Goal: Task Accomplishment & Management: Use online tool/utility

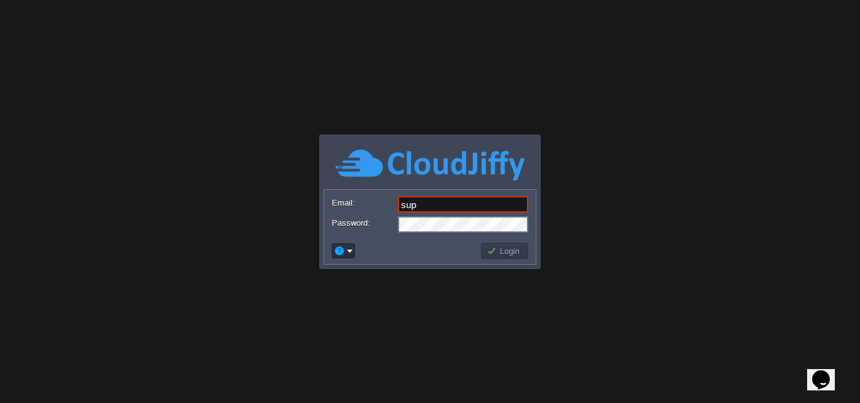
type input "[EMAIL_ADDRESS][DOMAIN_NAME]"
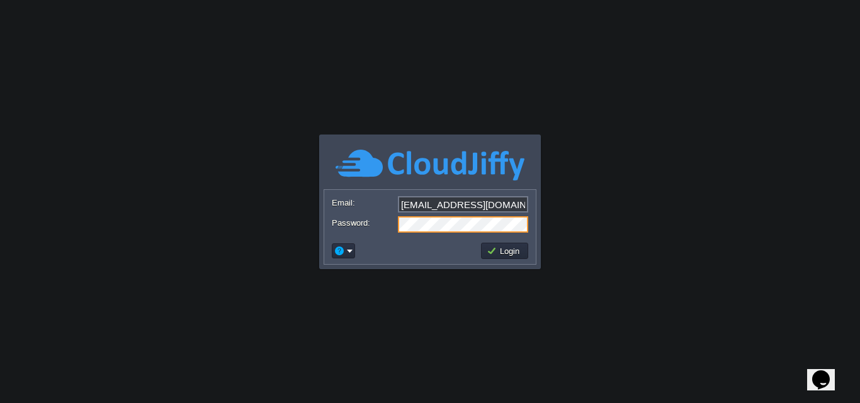
click at [503, 252] on button "Login" at bounding box center [504, 250] width 36 height 11
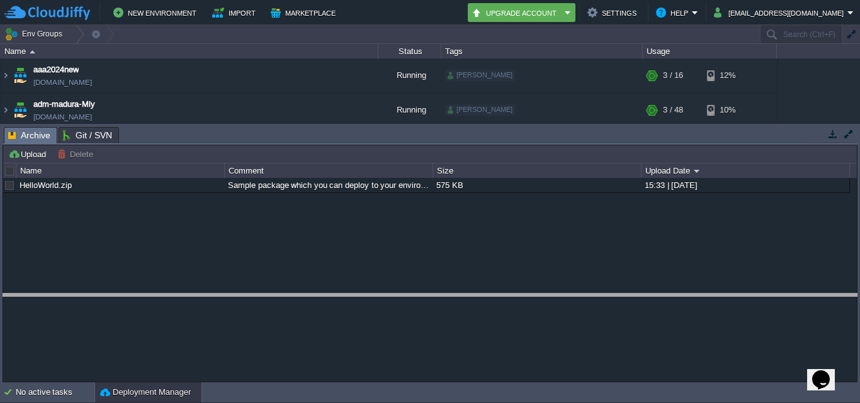
drag, startPoint x: 527, startPoint y: 142, endPoint x: 537, endPoint y: 309, distance: 167.1
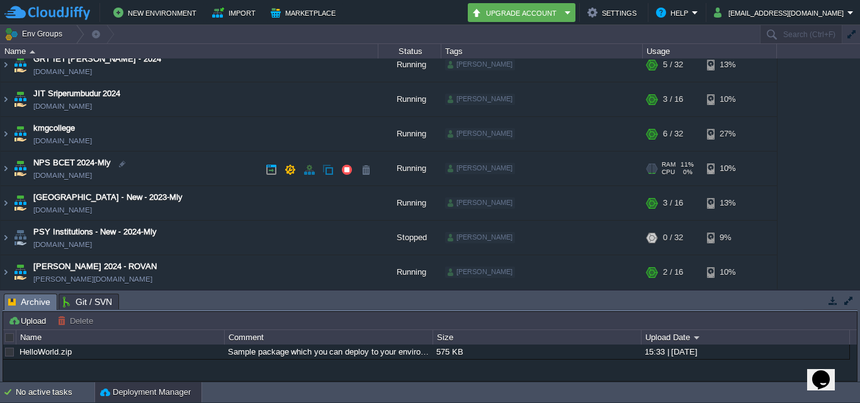
scroll to position [357, 0]
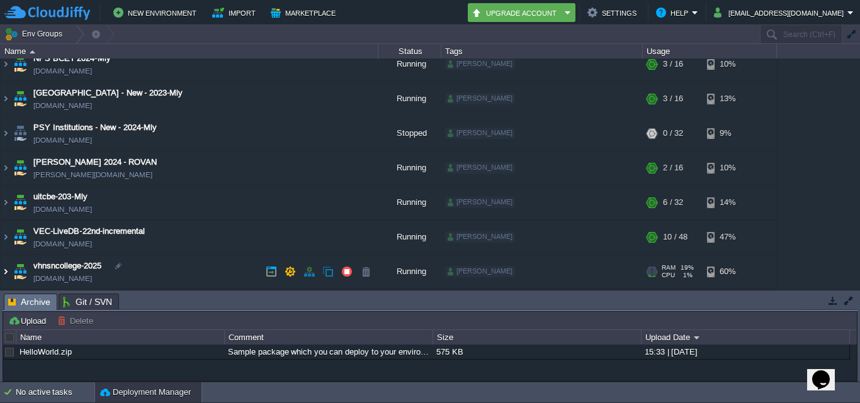
click at [5, 269] on img at bounding box center [6, 272] width 10 height 34
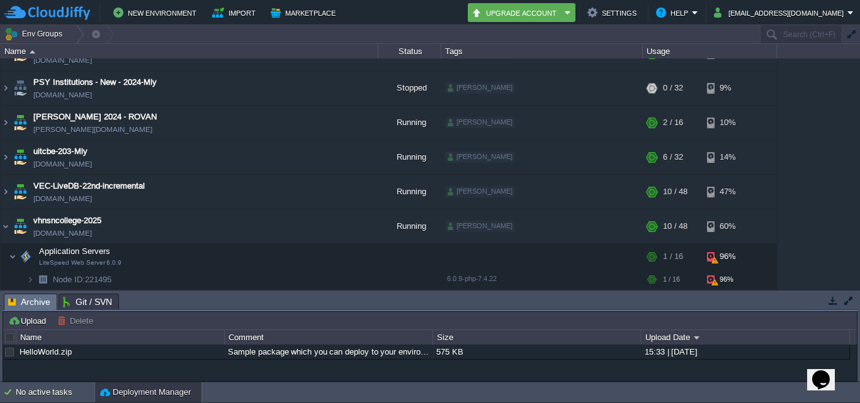
scroll to position [469, 0]
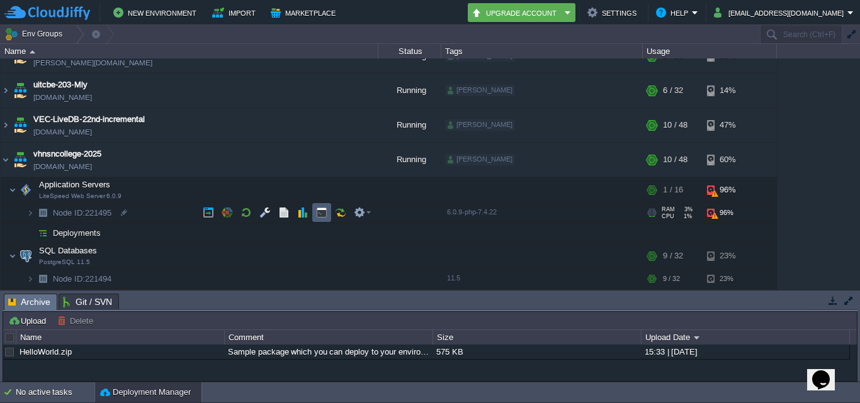
click at [323, 215] on button "button" at bounding box center [321, 212] width 11 height 11
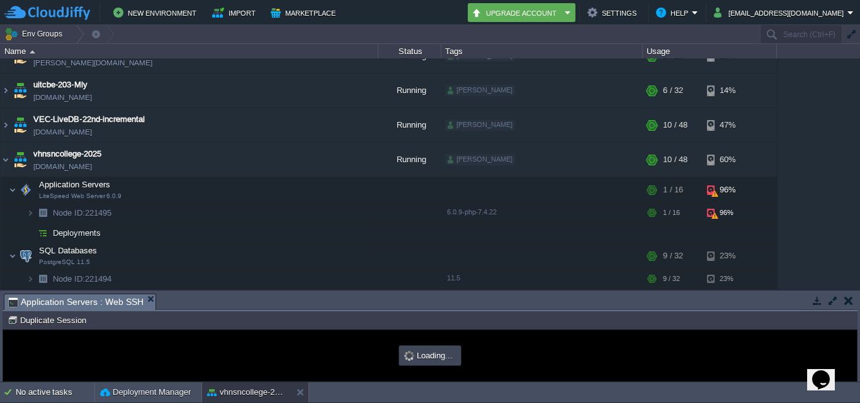
scroll to position [0, 0]
type input "#000000"
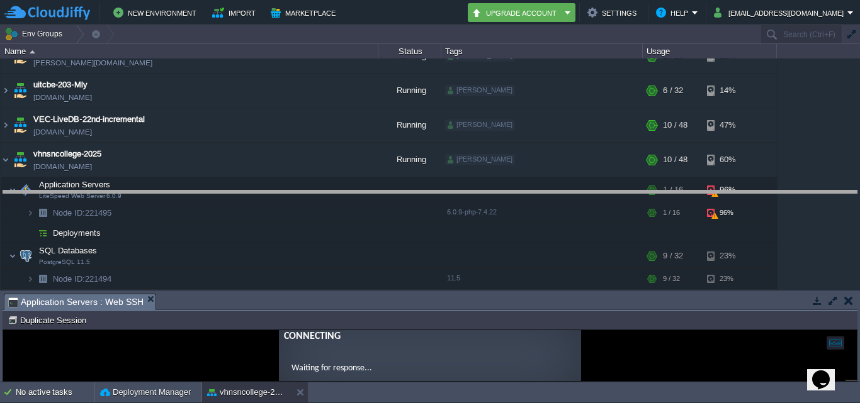
drag, startPoint x: 351, startPoint y: 306, endPoint x: 384, endPoint y: 162, distance: 148.4
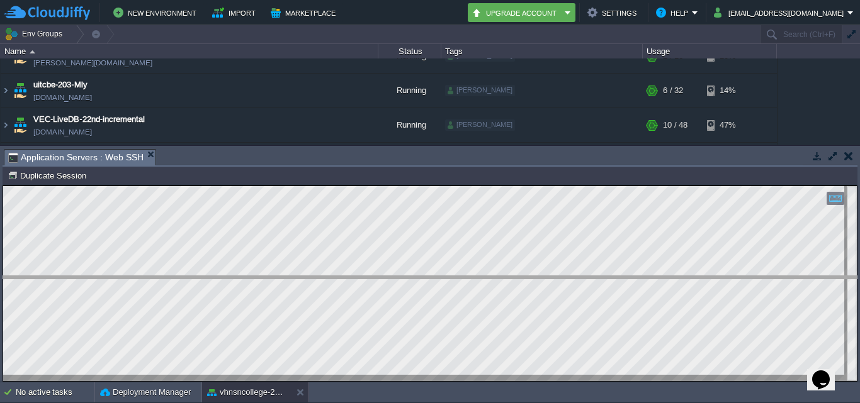
drag, startPoint x: 168, startPoint y: 149, endPoint x: 171, endPoint y: 277, distance: 127.8
click at [171, 277] on body "New Environment Import Marketplace Bonus ₹0.00 Upgrade Account Settings Help [E…" at bounding box center [430, 201] width 860 height 403
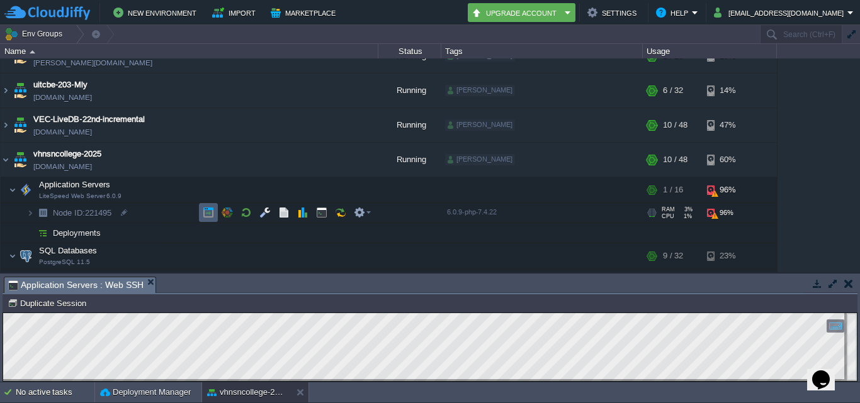
click at [208, 209] on button "button" at bounding box center [208, 212] width 11 height 11
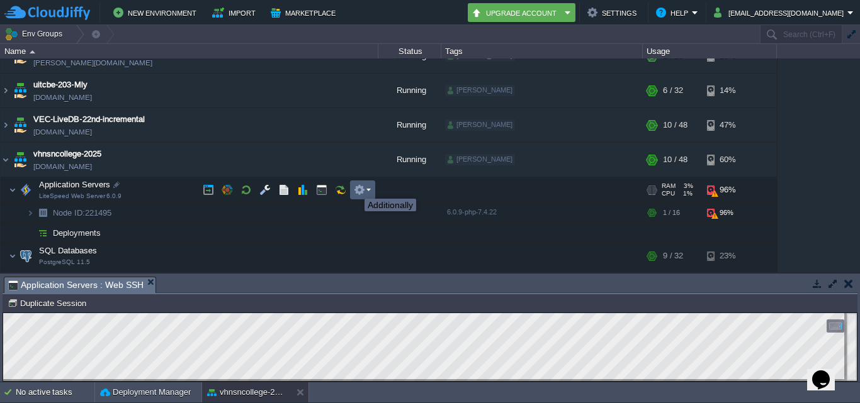
click at [362, 189] on button "button" at bounding box center [359, 189] width 11 height 11
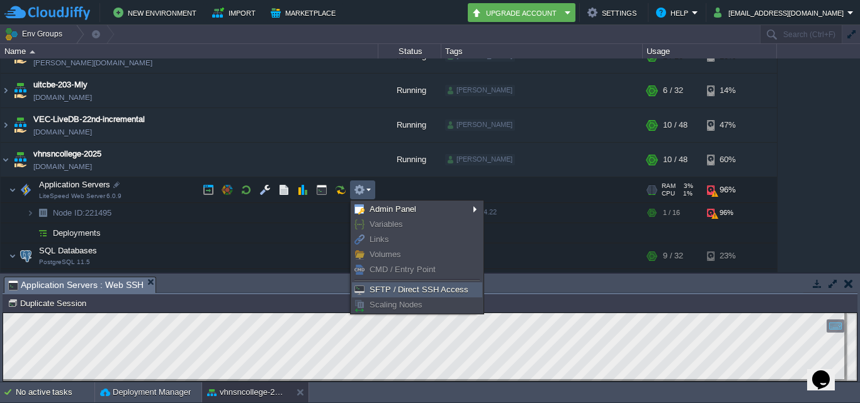
click at [430, 289] on span "SFTP / Direct SSH Access" at bounding box center [418, 289] width 99 height 9
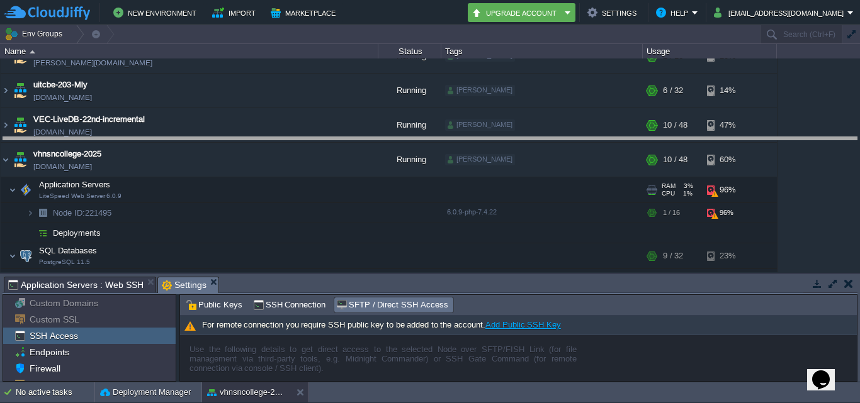
drag, startPoint x: 295, startPoint y: 276, endPoint x: 301, endPoint y: 137, distance: 139.9
click at [301, 137] on body "New Environment Import Marketplace Bonus ₹0.00 Upgrade Account Settings Help [E…" at bounding box center [430, 201] width 860 height 403
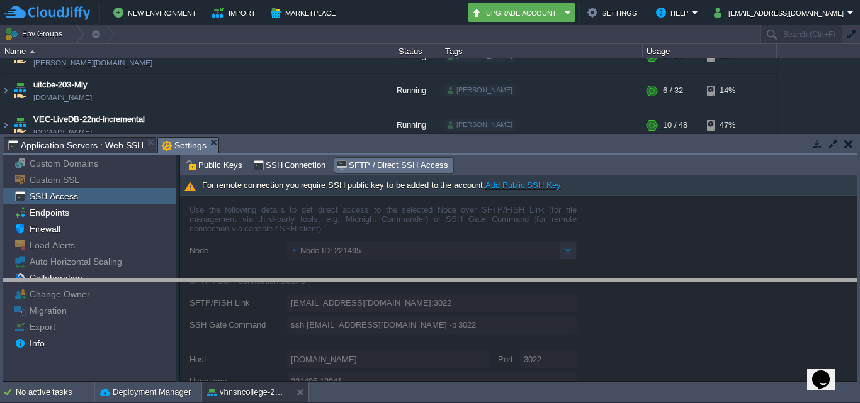
drag, startPoint x: 289, startPoint y: 138, endPoint x: 281, endPoint y: 280, distance: 141.8
click at [281, 280] on body "New Environment Import Marketplace Bonus ₹0.00 Upgrade Account Settings Help [E…" at bounding box center [430, 201] width 860 height 403
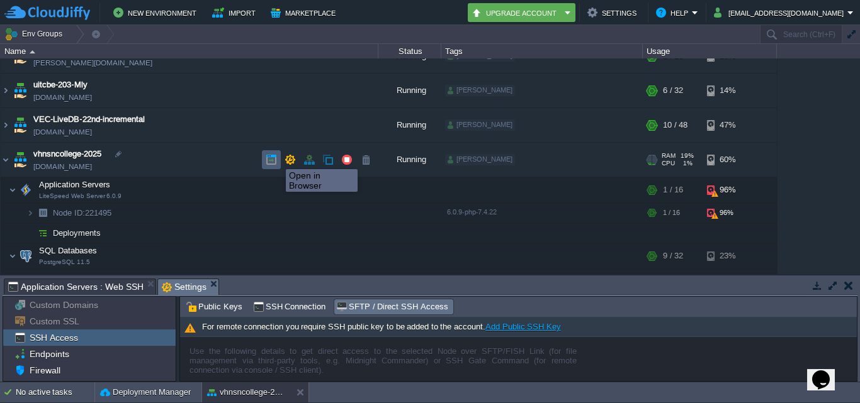
click at [268, 158] on button "button" at bounding box center [271, 159] width 11 height 11
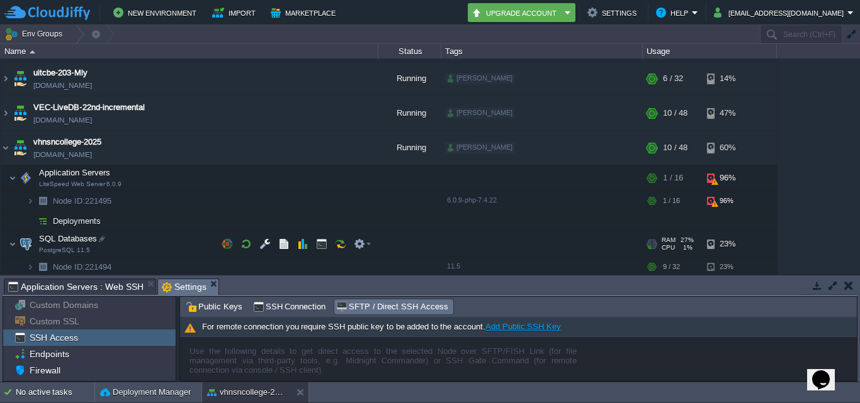
scroll to position [485, 0]
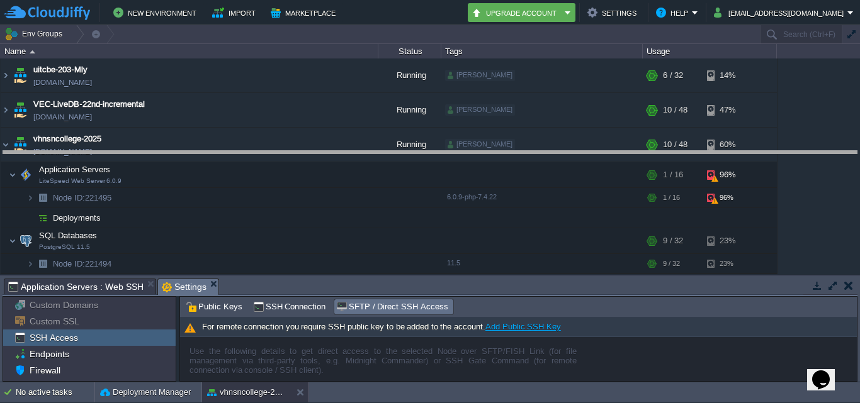
drag, startPoint x: 286, startPoint y: 283, endPoint x: 296, endPoint y: 154, distance: 129.4
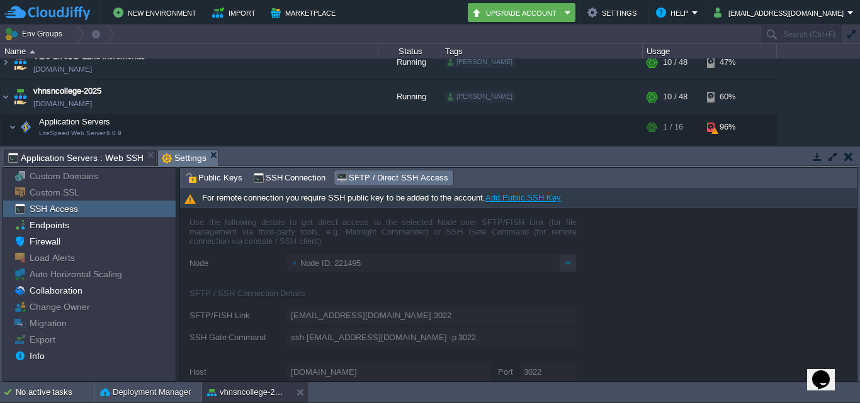
scroll to position [610, 0]
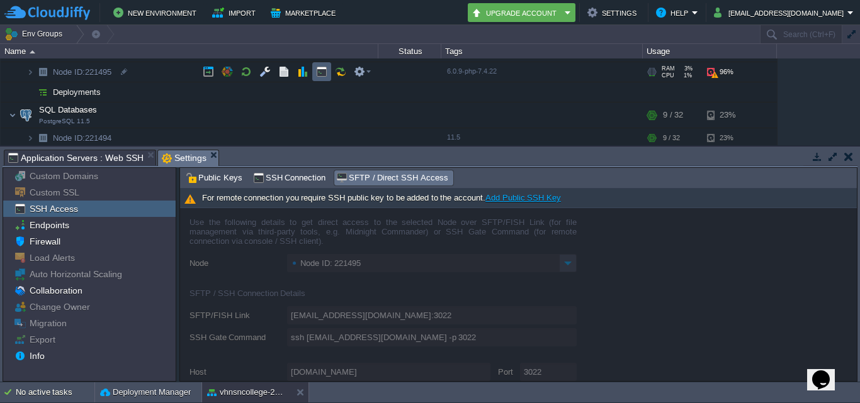
click at [325, 70] on button "button" at bounding box center [321, 71] width 11 height 11
